Goal: Find specific page/section: Find specific page/section

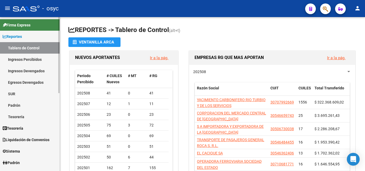
click at [19, 28] on link "Firma Express" at bounding box center [30, 24] width 60 height 11
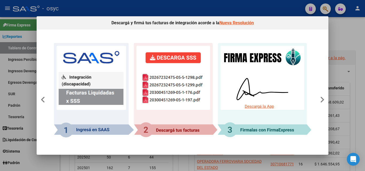
click at [344, 33] on div at bounding box center [182, 85] width 365 height 171
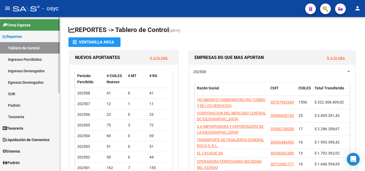
click at [28, 48] on link "Tablero de Control" at bounding box center [30, 47] width 60 height 11
click at [20, 37] on span "Reportes" at bounding box center [12, 37] width 19 height 6
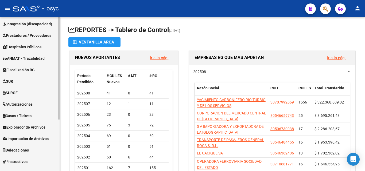
scroll to position [78, 0]
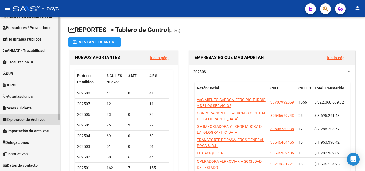
click at [29, 118] on span "Explorador de Archivos" at bounding box center [24, 120] width 43 height 6
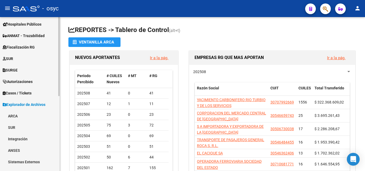
scroll to position [104, 0]
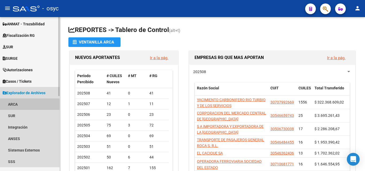
click at [15, 106] on link "ARCA" at bounding box center [30, 104] width 60 height 11
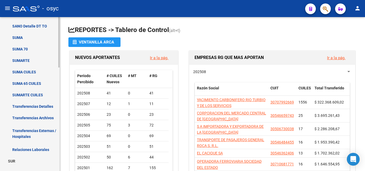
scroll to position [238, 0]
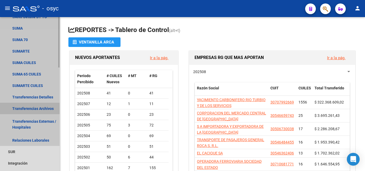
click at [37, 108] on link "Transferencias Archivos" at bounding box center [30, 108] width 60 height 11
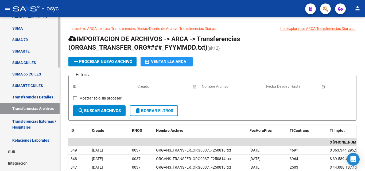
click at [30, 99] on link "Transferencias Detalles" at bounding box center [30, 96] width 60 height 11
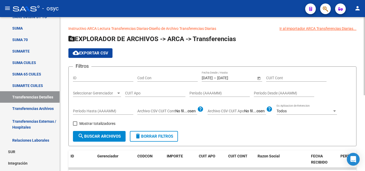
click at [144, 92] on input "CUIT Apo" at bounding box center [155, 93] width 60 height 5
paste input "34-897178"
click at [127, 92] on input "34-897178" at bounding box center [155, 93] width 60 height 5
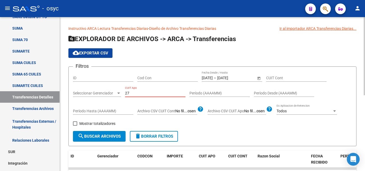
paste input "-34897178"
type input "27-34897178-1"
click at [111, 135] on span "search Buscar Archivos" at bounding box center [99, 136] width 43 height 5
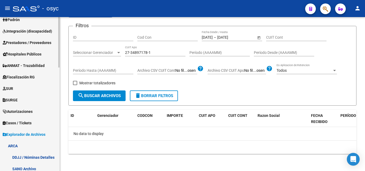
scroll to position [53, 0]
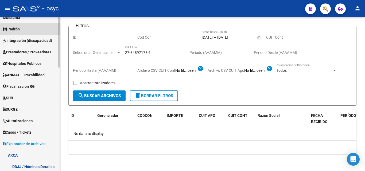
click at [20, 31] on span "Padrón" at bounding box center [11, 29] width 17 height 6
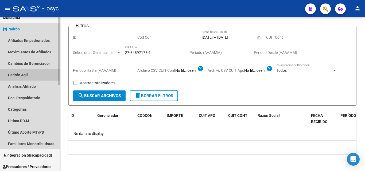
click at [21, 73] on link "Padrón Ágil" at bounding box center [30, 74] width 60 height 11
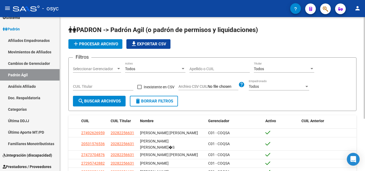
click at [228, 66] on div "Apellido o CUIL" at bounding box center [219, 67] width 60 height 11
paste input "27-34897178-1"
type input "27-34897178-1"
click at [111, 101] on span "search Buscar Archivos" at bounding box center [99, 101] width 43 height 5
